Goal: Task Accomplishment & Management: Use online tool/utility

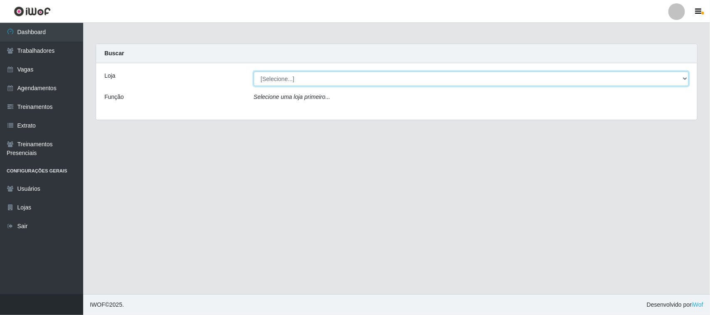
drag, startPoint x: 372, startPoint y: 72, endPoint x: 372, endPoint y: 82, distance: 10.0
click at [372, 73] on select "[Selecione...] Nordestão - [GEOGRAPHIC_DATA]" at bounding box center [471, 79] width 435 height 15
select select "420"
click at [254, 72] on select "[Selecione...] Nordestão - [GEOGRAPHIC_DATA]" at bounding box center [471, 79] width 435 height 15
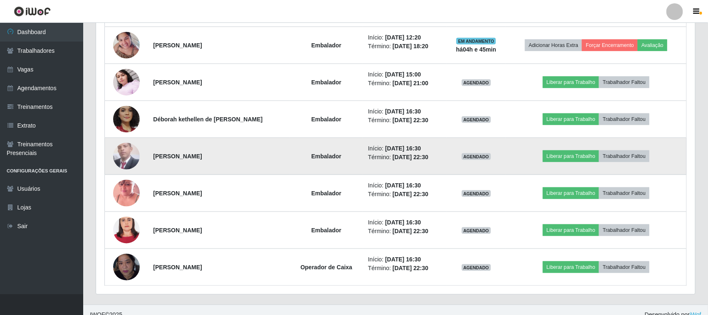
scroll to position [416, 0]
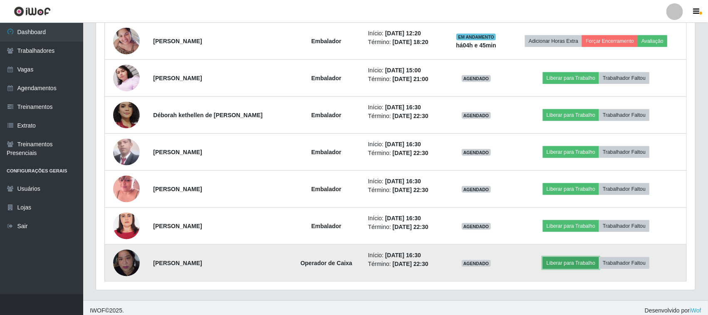
click at [568, 265] on button "Liberar para Trabalho" at bounding box center [571, 264] width 56 height 12
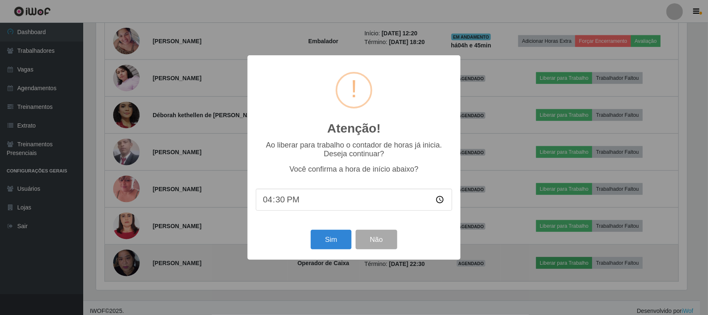
scroll to position [173, 593]
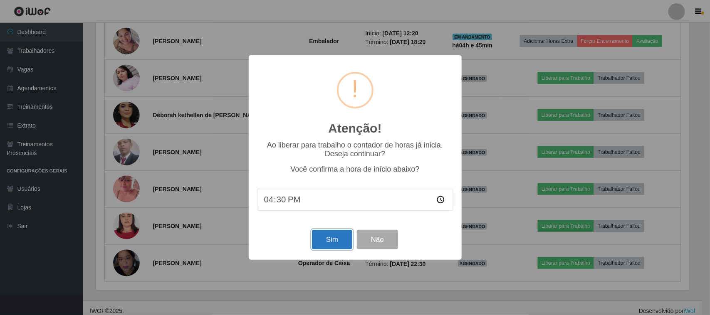
click at [330, 248] on button "Sim" at bounding box center [332, 240] width 40 height 20
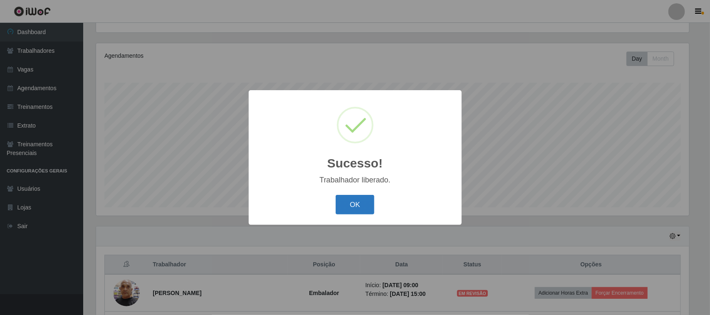
click at [350, 209] on button "OK" at bounding box center [355, 205] width 39 height 20
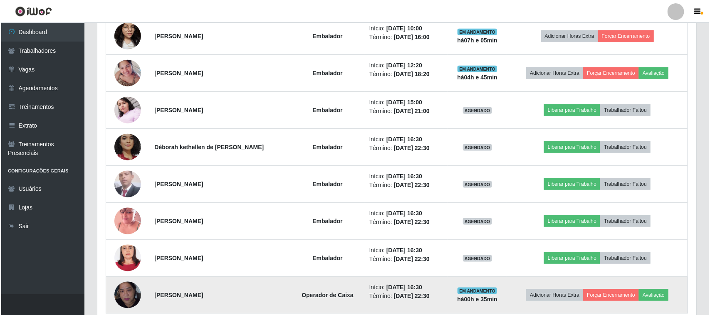
scroll to position [424, 0]
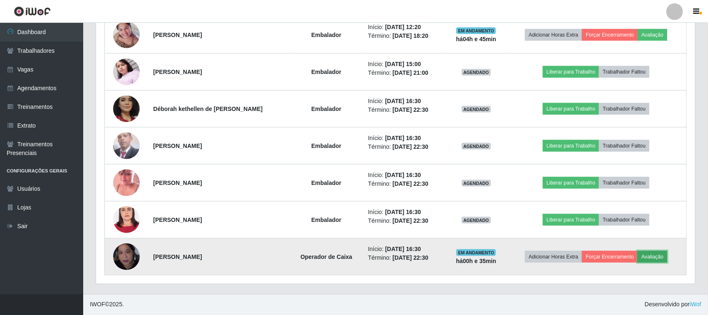
click at [650, 259] on button "Avaliação" at bounding box center [653, 257] width 30 height 12
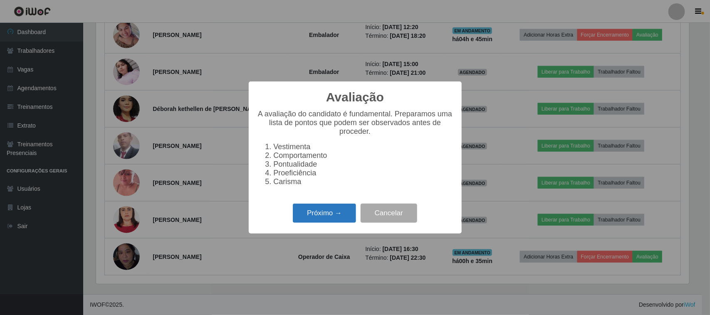
click at [308, 223] on button "Próximo →" at bounding box center [324, 214] width 63 height 20
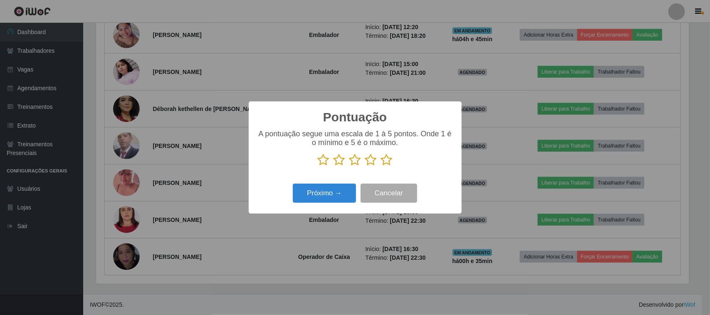
drag, startPoint x: 393, startPoint y: 158, endPoint x: 386, endPoint y: 161, distance: 7.9
click at [392, 158] on p at bounding box center [355, 160] width 196 height 12
click at [386, 161] on icon at bounding box center [387, 160] width 12 height 12
click at [381, 166] on input "radio" at bounding box center [381, 166] width 0 height 0
click at [334, 195] on button "Próximo →" at bounding box center [324, 194] width 63 height 20
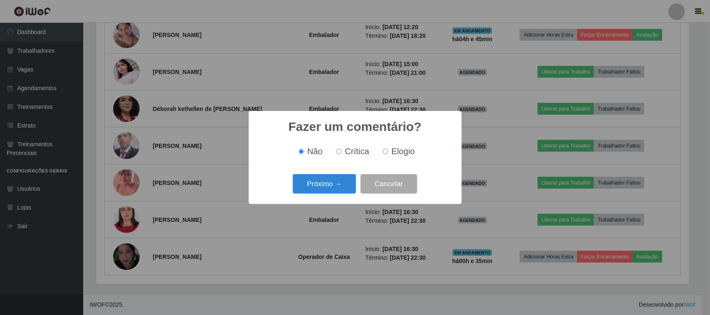
click at [344, 149] on label "Crítica" at bounding box center [351, 152] width 37 height 10
click at [342, 149] on input "Crítica" at bounding box center [338, 151] width 5 height 5
radio input "true"
click at [328, 181] on button "Próximo →" at bounding box center [324, 184] width 63 height 20
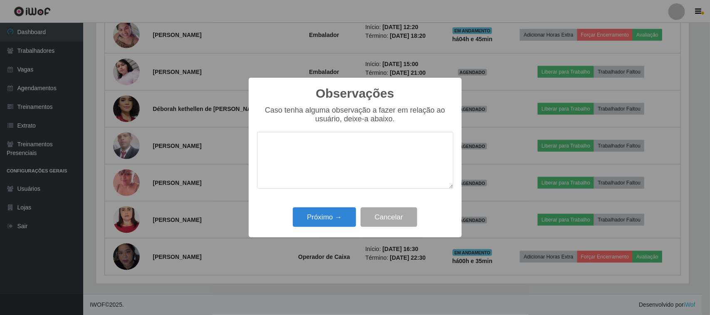
click at [367, 155] on textarea at bounding box center [355, 160] width 196 height 57
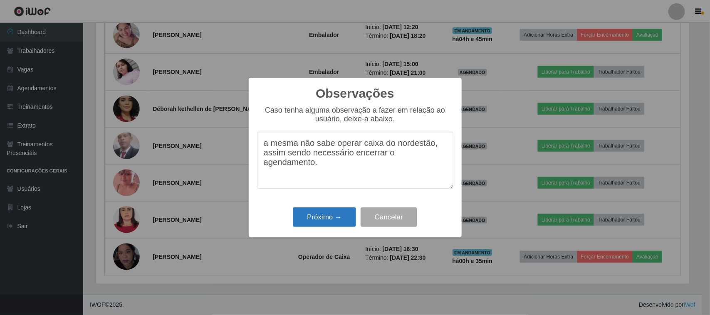
type textarea "a mesma não sabe operar caixa do nordestão, assim sendo necessário encerrar o a…"
click at [320, 222] on button "Próximo →" at bounding box center [324, 218] width 63 height 20
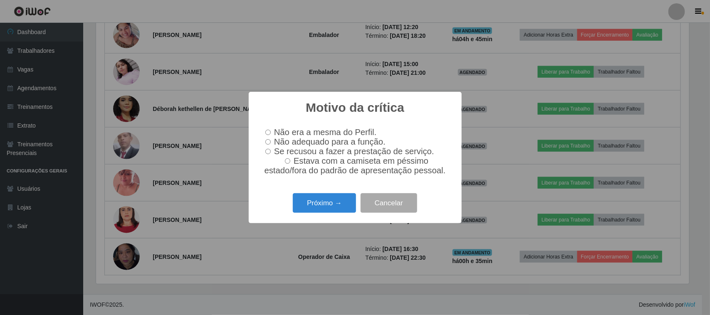
click at [268, 142] on input "Não adequado para a função." at bounding box center [268, 141] width 5 height 5
radio input "true"
click at [330, 208] on button "Próximo →" at bounding box center [324, 204] width 63 height 20
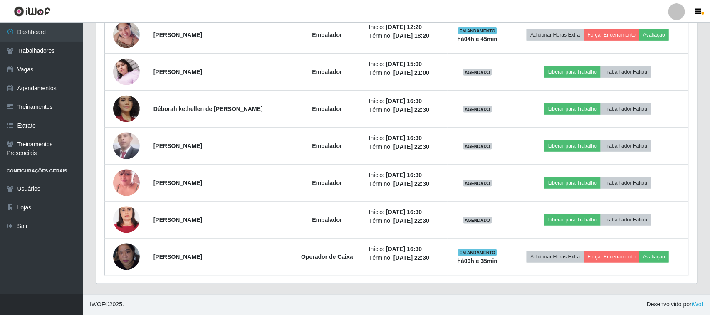
scroll to position [173, 599]
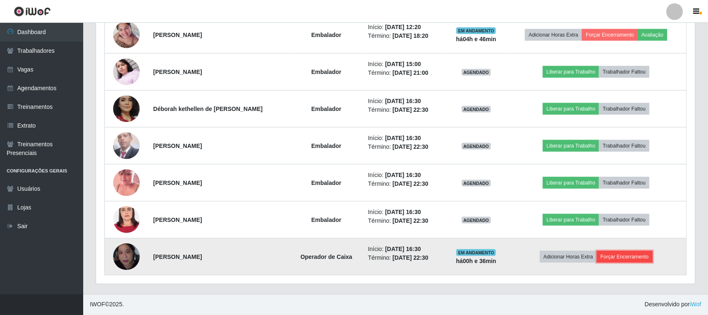
click at [621, 254] on button "Forçar Encerramento" at bounding box center [625, 257] width 56 height 12
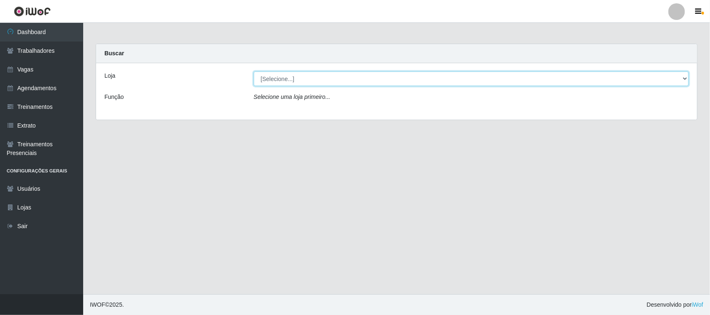
drag, startPoint x: 529, startPoint y: 80, endPoint x: 524, endPoint y: 86, distance: 7.2
click at [529, 80] on select "[Selecione...] Nordestão - [GEOGRAPHIC_DATA]" at bounding box center [471, 79] width 435 height 15
select select "420"
click at [254, 72] on select "[Selecione...] Nordestão - [GEOGRAPHIC_DATA]" at bounding box center [471, 79] width 435 height 15
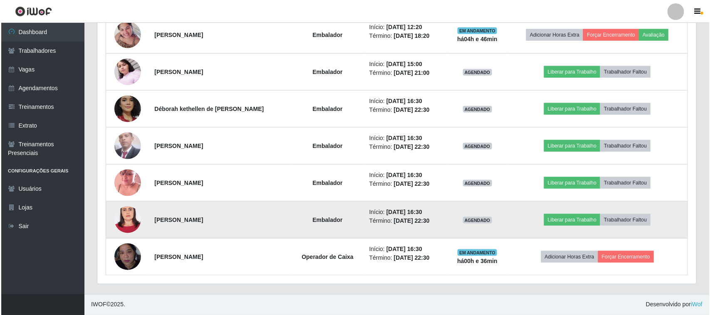
scroll to position [424, 0]
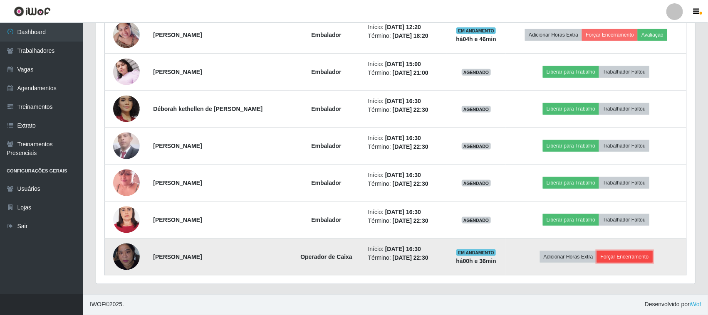
click at [620, 262] on button "Forçar Encerramento" at bounding box center [625, 257] width 56 height 12
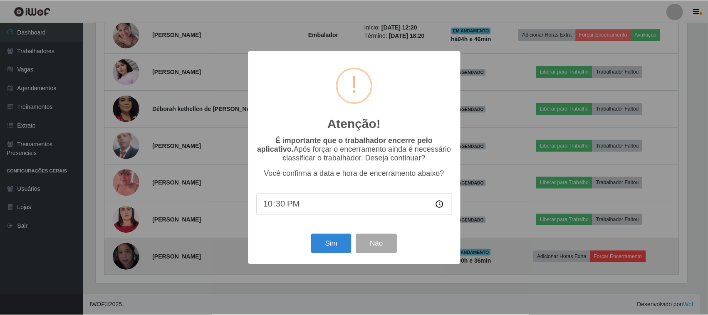
scroll to position [173, 593]
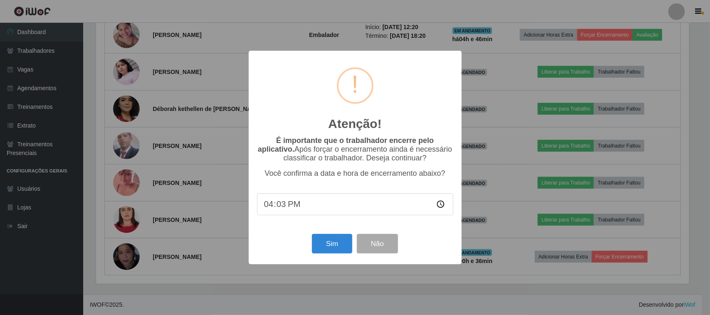
type input "16:32"
type input "16:35"
click at [335, 248] on button "Sim" at bounding box center [332, 244] width 40 height 20
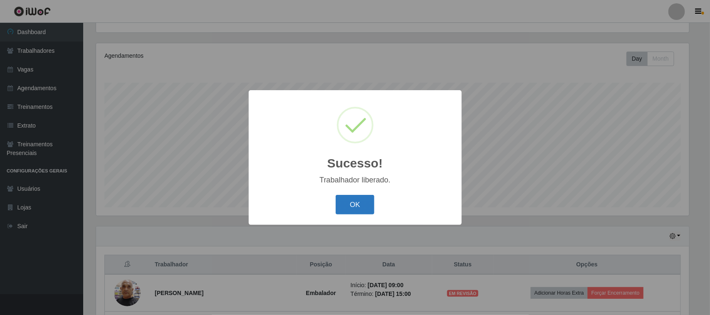
click at [358, 204] on button "OK" at bounding box center [355, 205] width 39 height 20
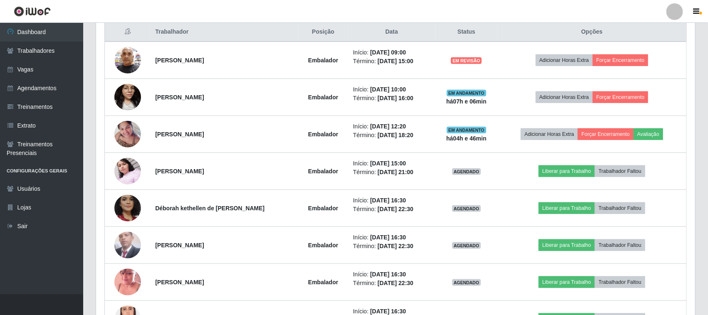
scroll to position [387, 0]
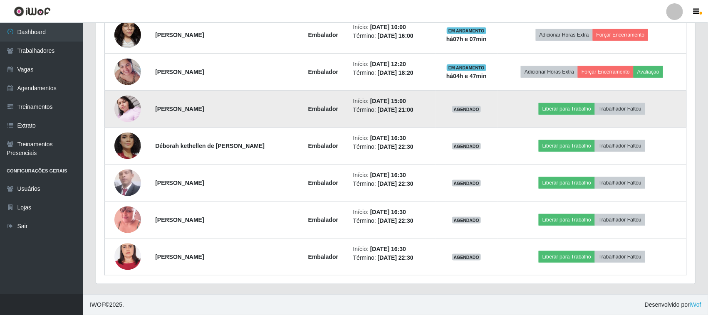
click at [119, 103] on img at bounding box center [127, 108] width 27 height 35
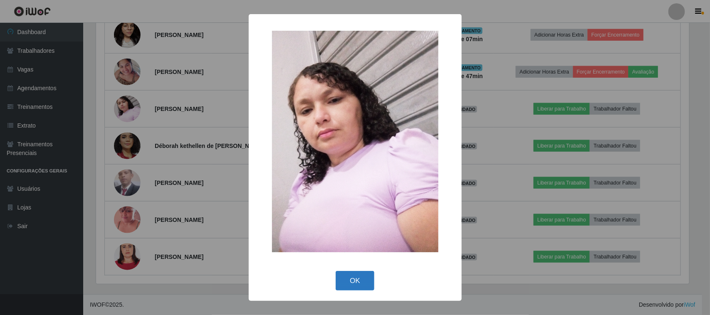
click at [363, 276] on button "OK" at bounding box center [355, 281] width 39 height 20
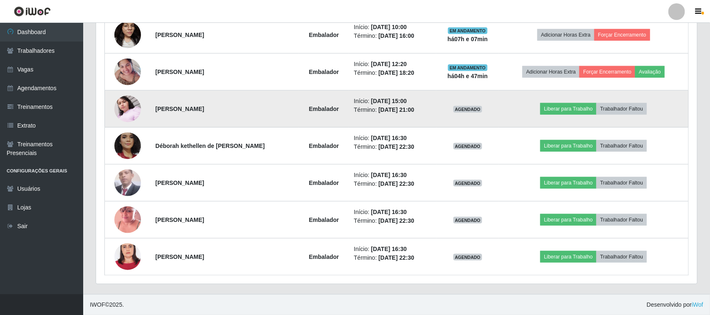
scroll to position [173, 599]
click at [570, 109] on button "Liberar para Trabalho" at bounding box center [567, 109] width 56 height 12
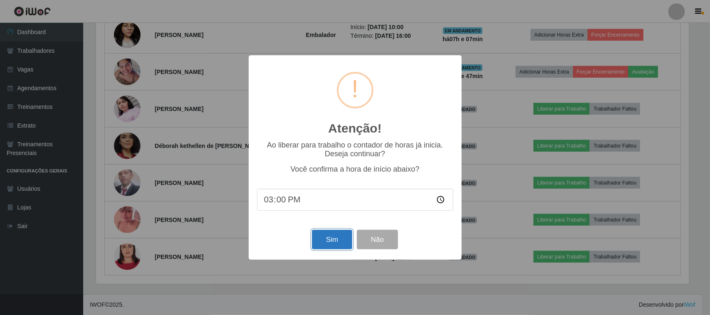
click at [315, 240] on button "Sim" at bounding box center [332, 240] width 40 height 20
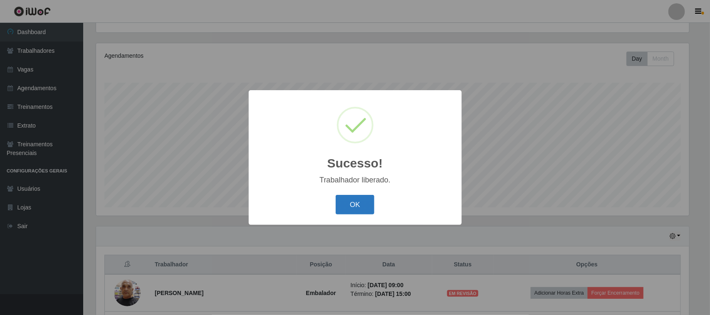
click at [347, 203] on button "OK" at bounding box center [355, 205] width 39 height 20
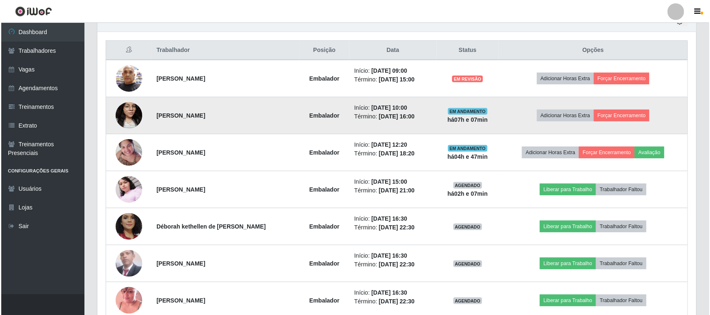
scroll to position [231, 0]
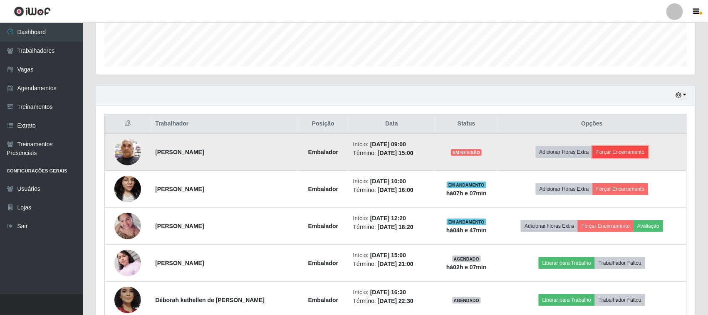
click at [612, 155] on button "Forçar Encerramento" at bounding box center [621, 152] width 56 height 12
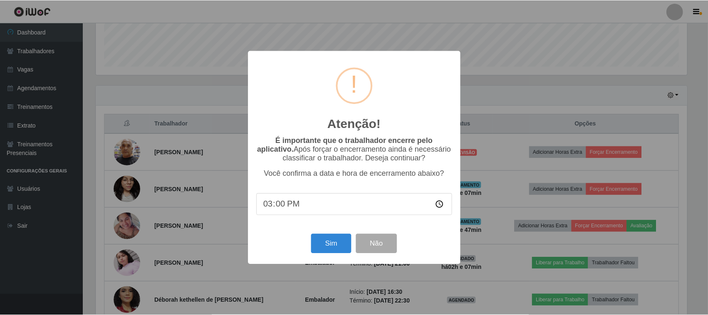
scroll to position [173, 593]
click at [333, 246] on button "Sim" at bounding box center [332, 244] width 40 height 20
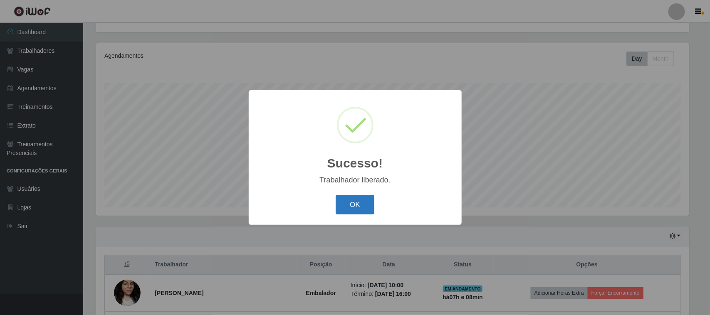
click at [350, 209] on button "OK" at bounding box center [355, 205] width 39 height 20
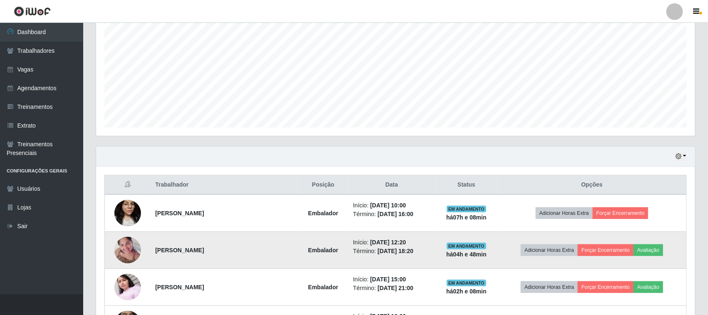
scroll to position [246, 0]
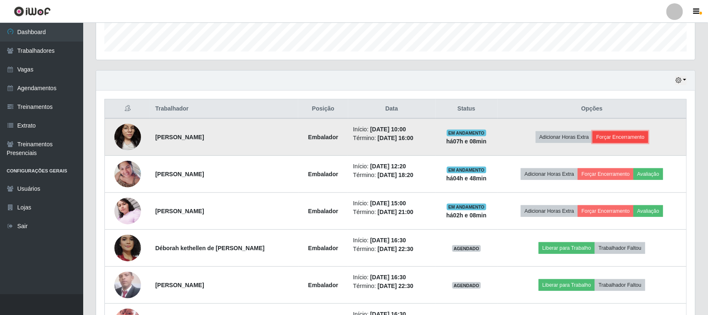
click at [640, 134] on button "Forçar Encerramento" at bounding box center [621, 138] width 56 height 12
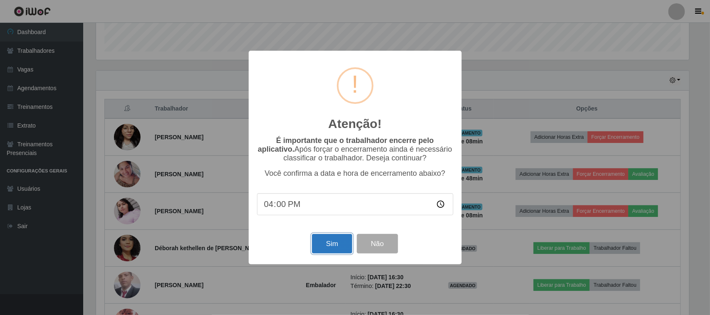
click at [333, 246] on button "Sim" at bounding box center [332, 244] width 40 height 20
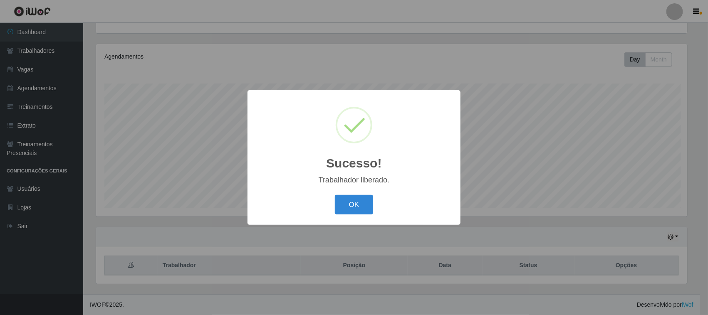
scroll to position [0, 0]
click at [365, 208] on button "OK" at bounding box center [355, 205] width 39 height 20
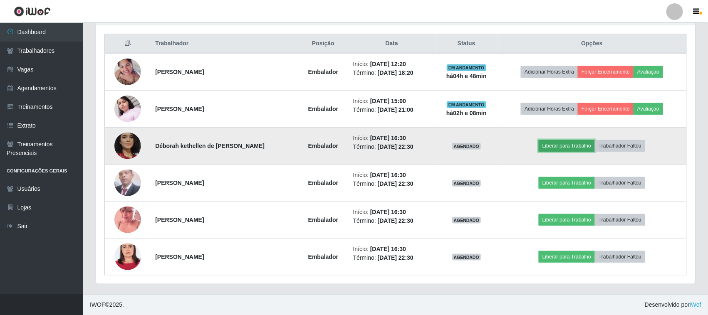
click at [554, 145] on button "Liberar para Trabalho" at bounding box center [567, 146] width 56 height 12
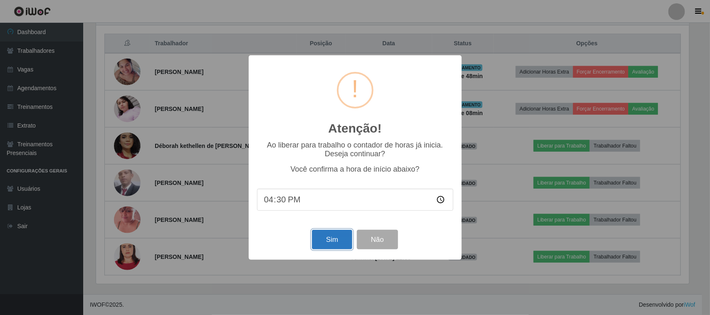
click at [332, 236] on button "Sim" at bounding box center [332, 240] width 40 height 20
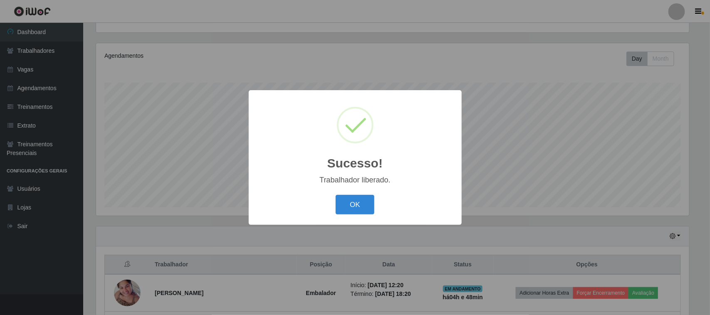
drag, startPoint x: 339, startPoint y: 207, endPoint x: 352, endPoint y: 206, distance: 12.5
click at [340, 207] on button "OK" at bounding box center [355, 205] width 39 height 20
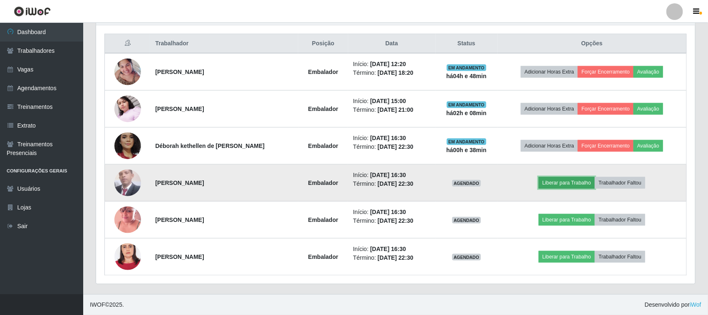
click at [560, 180] on button "Liberar para Trabalho" at bounding box center [567, 183] width 56 height 12
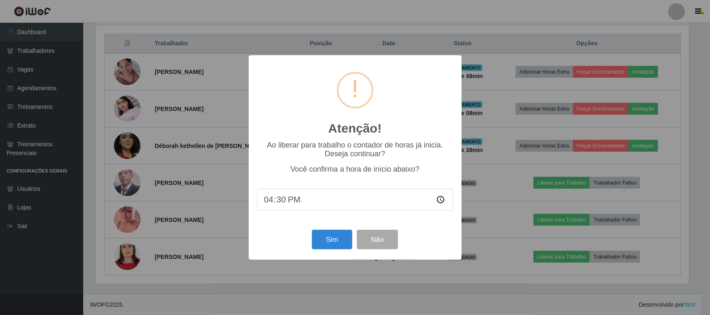
click at [325, 232] on div "Sim Não" at bounding box center [355, 240] width 196 height 24
click at [321, 240] on button "Sim" at bounding box center [332, 240] width 40 height 20
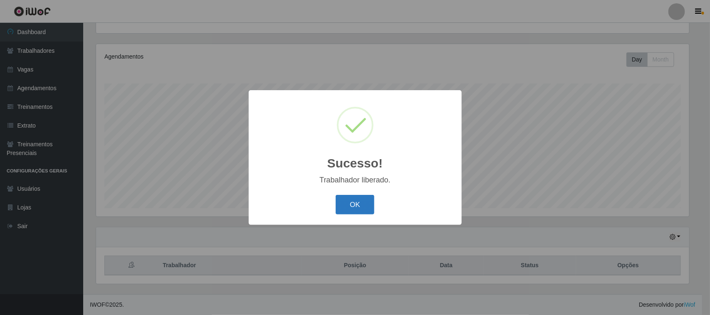
click at [340, 199] on button "OK" at bounding box center [355, 205] width 39 height 20
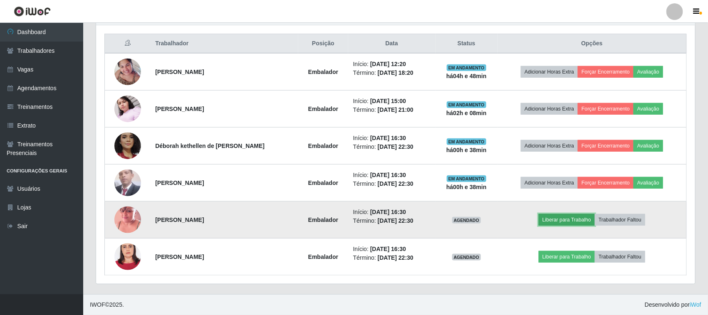
click at [581, 221] on button "Liberar para Trabalho" at bounding box center [567, 220] width 56 height 12
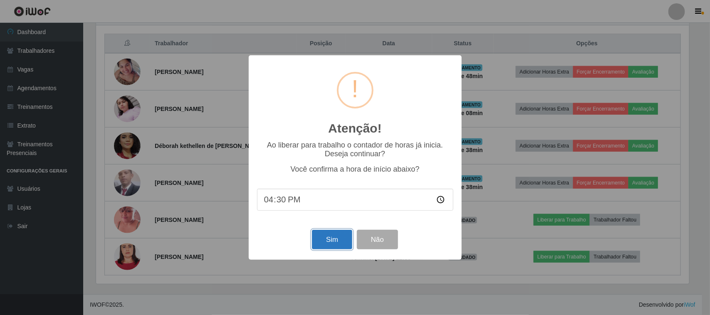
click at [325, 241] on button "Sim" at bounding box center [332, 240] width 40 height 20
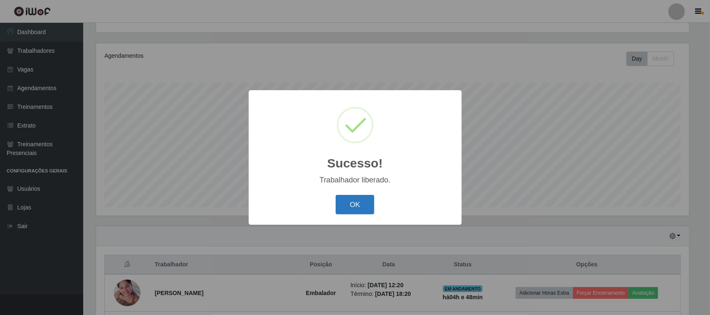
click at [342, 199] on button "OK" at bounding box center [355, 205] width 39 height 20
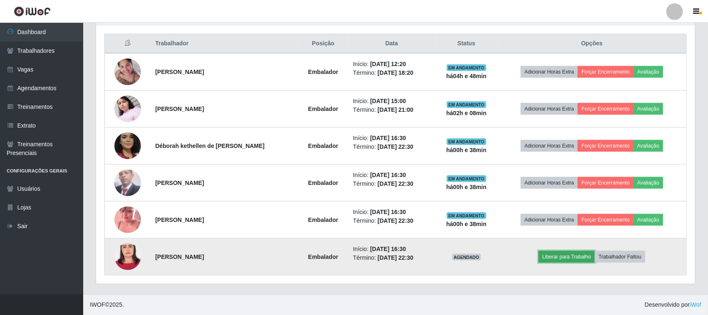
click at [551, 252] on button "Liberar para Trabalho" at bounding box center [567, 257] width 56 height 12
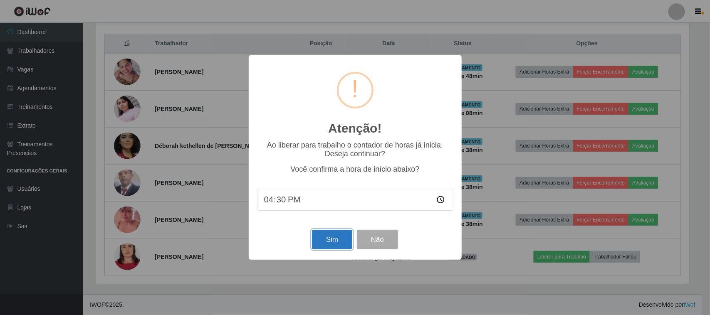
click at [328, 236] on button "Sim" at bounding box center [332, 240] width 40 height 20
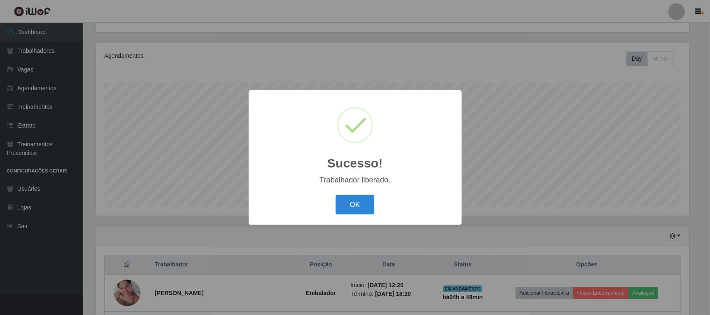
drag, startPoint x: 360, startPoint y: 215, endPoint x: 364, endPoint y: 207, distance: 9.3
click at [360, 214] on button "OK" at bounding box center [355, 205] width 39 height 20
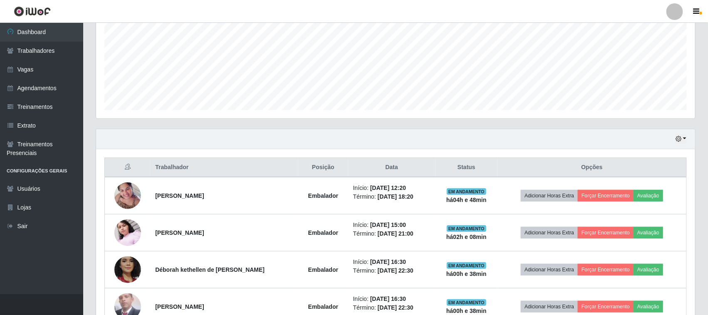
scroll to position [104, 0]
